Goal: Find specific page/section: Find specific page/section

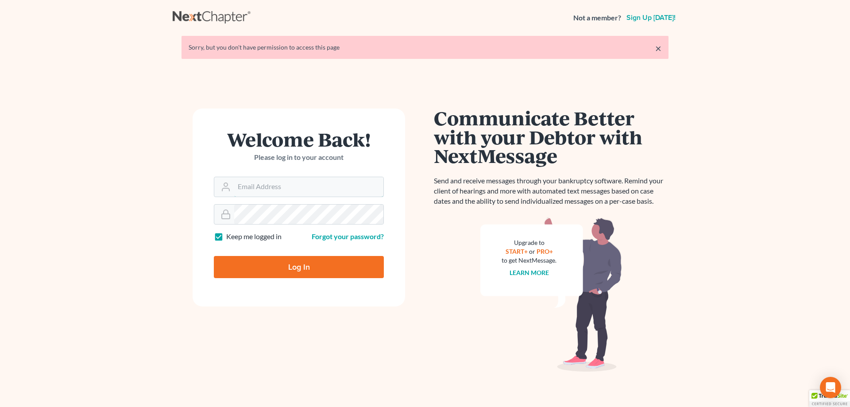
type input "[EMAIL_ADDRESS][DOMAIN_NAME]"
click at [301, 266] on input "Log In" at bounding box center [299, 267] width 170 height 22
type input "Thinking..."
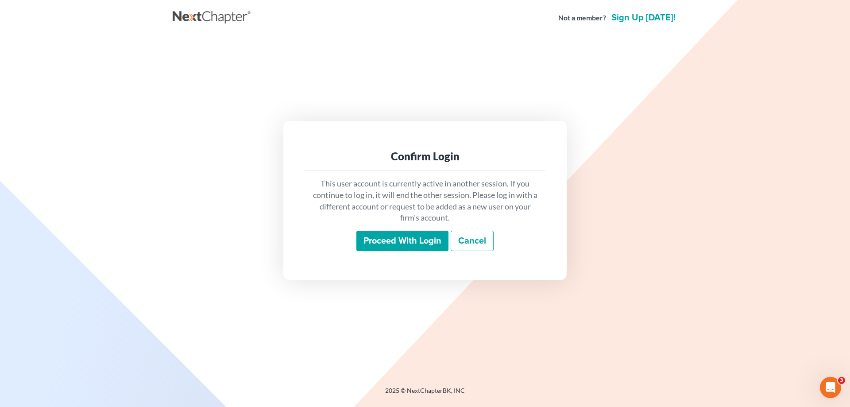
click at [393, 242] on input "Proceed with login" at bounding box center [402, 241] width 92 height 20
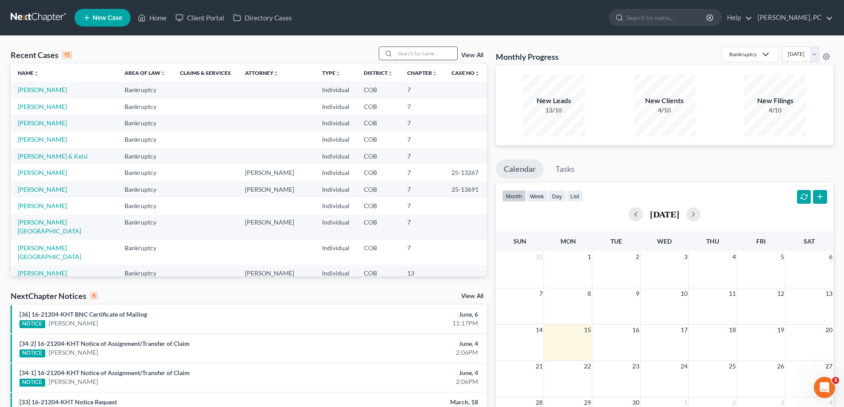
click at [415, 55] on input "search" at bounding box center [426, 53] width 62 height 13
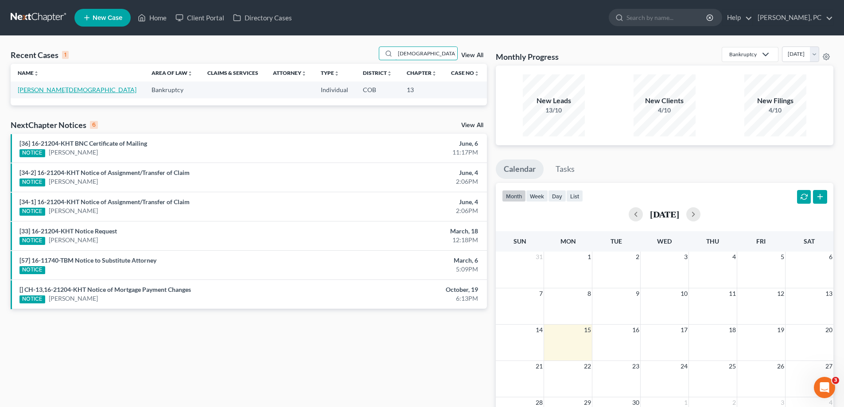
type input "[DEMOGRAPHIC_DATA]"
click at [66, 90] on link "[PERSON_NAME][DEMOGRAPHIC_DATA]" at bounding box center [77, 90] width 119 height 8
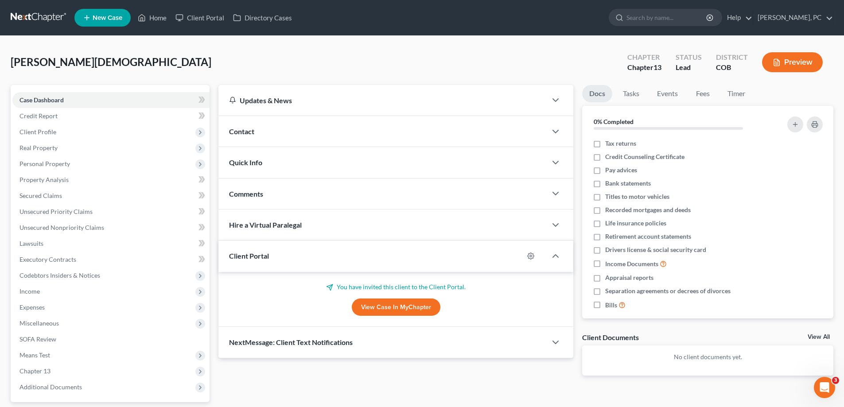
click at [373, 298] on link "View Case in MyChapter" at bounding box center [396, 307] width 89 height 18
